Goal: Navigation & Orientation: Find specific page/section

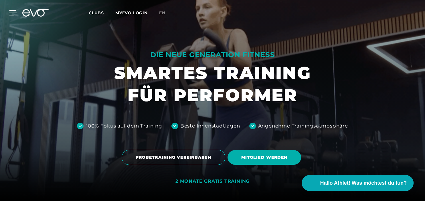
click at [11, 13] on icon at bounding box center [13, 13] width 8 height 5
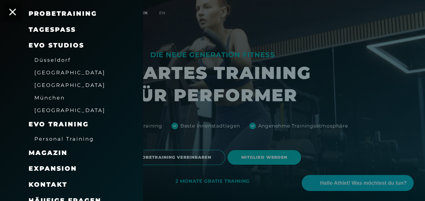
scroll to position [79, 0]
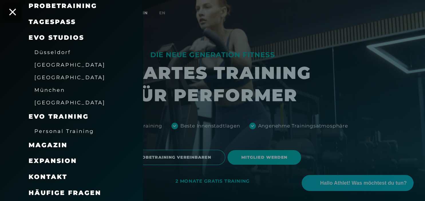
click at [57, 163] on span "Expansion" at bounding box center [53, 161] width 48 height 8
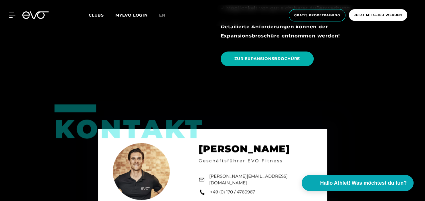
scroll to position [737, 0]
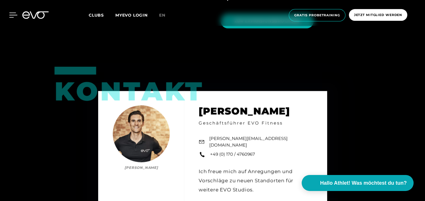
click at [15, 17] on icon at bounding box center [13, 15] width 8 height 5
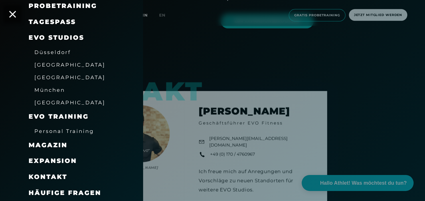
scroll to position [0, 0]
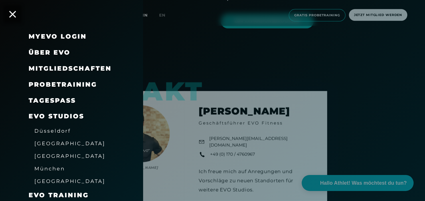
click at [59, 53] on span "Über EVO" at bounding box center [50, 53] width 42 height 8
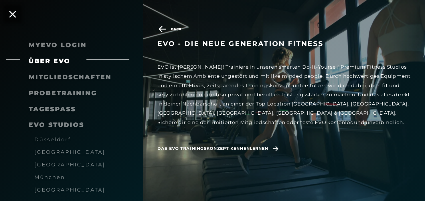
scroll to position [826, 0]
click at [163, 28] on icon at bounding box center [162, 29] width 10 height 7
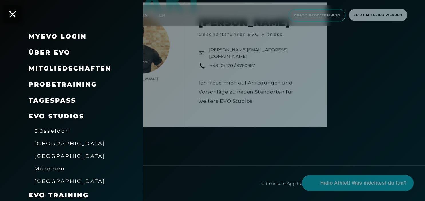
click at [54, 114] on span "EVO Studios" at bounding box center [57, 116] width 56 height 8
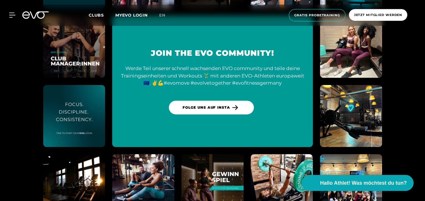
scroll to position [2389, 0]
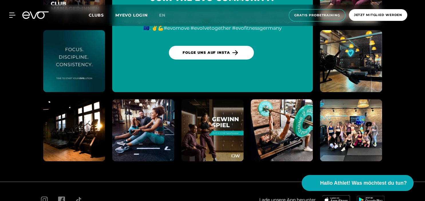
click at [38, 13] on icon at bounding box center [39, 14] width 19 height 7
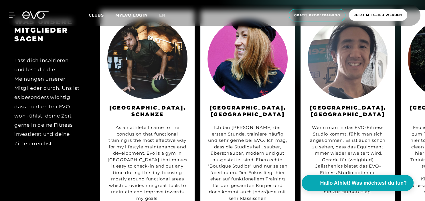
scroll to position [2345, 0]
